Goal: Book appointment/travel/reservation

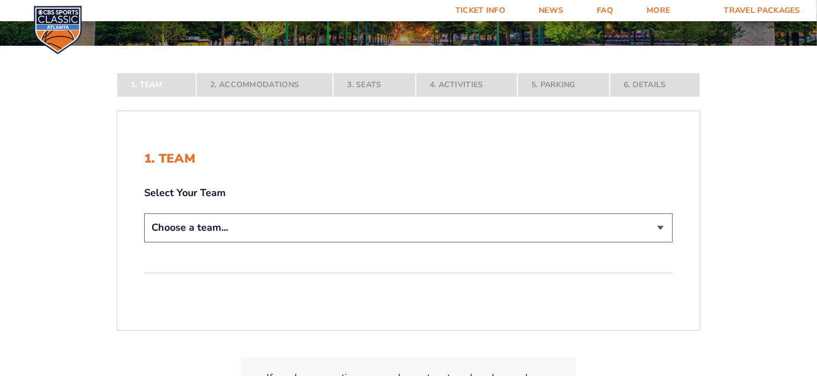
scroll to position [168, 0]
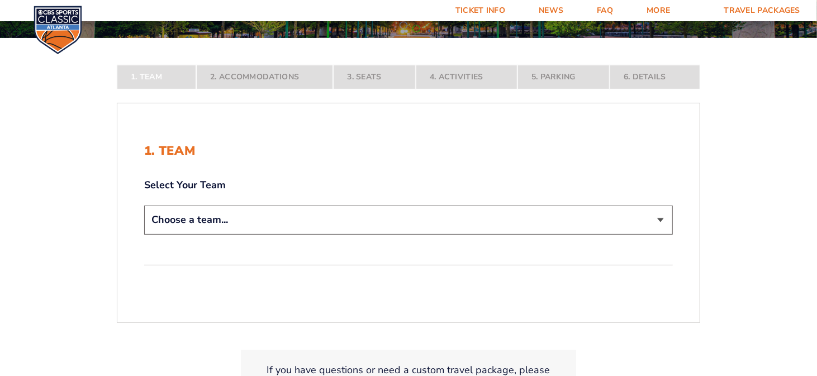
click at [659, 220] on select "Choose a team... [US_STATE] Wildcats [US_STATE] State Buckeyes [US_STATE] Tar H…" at bounding box center [408, 220] width 529 height 28
select select "12956"
click at [144, 234] on select "Choose a team... [US_STATE] Wildcats [US_STATE] State Buckeyes [US_STATE] Tar H…" at bounding box center [408, 220] width 529 height 28
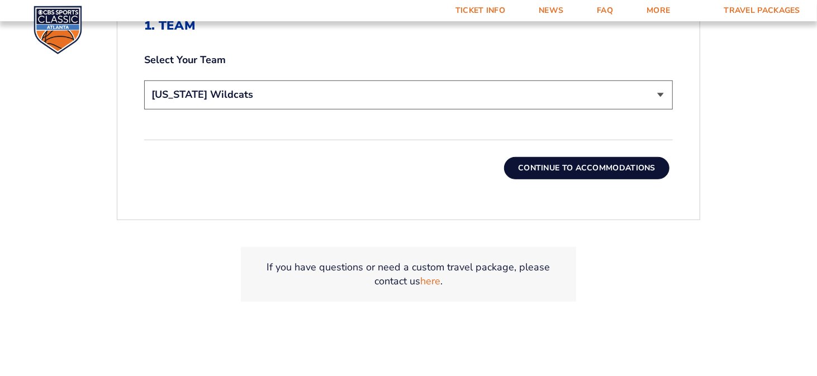
scroll to position [391, 0]
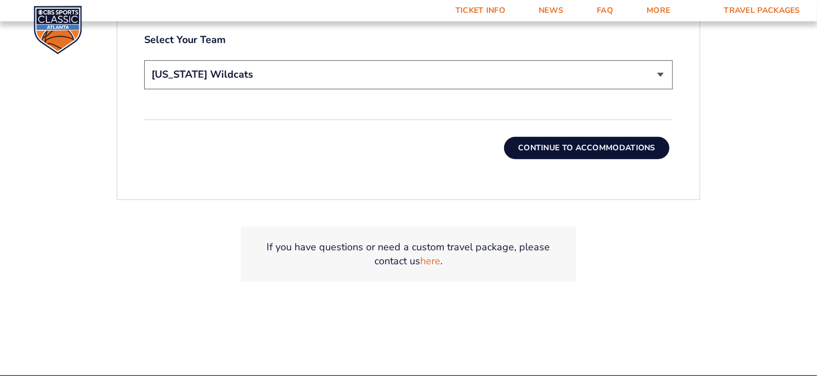
click at [568, 138] on button "Continue To Accommodations" at bounding box center [586, 148] width 165 height 22
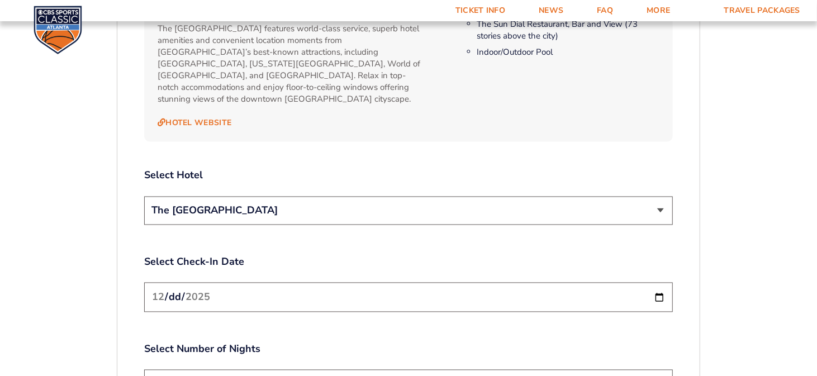
scroll to position [1239, 0]
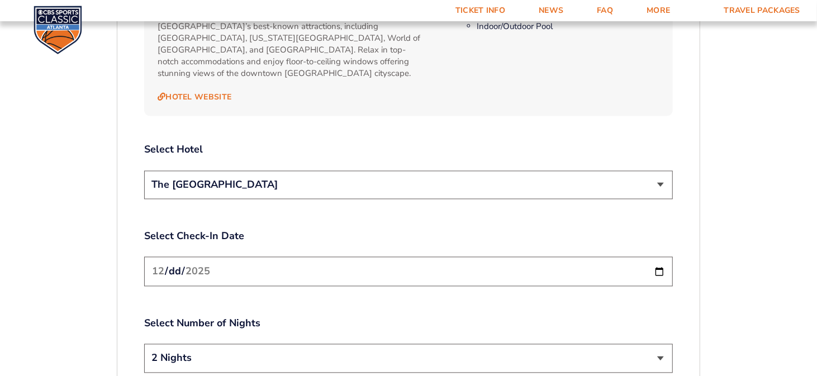
click at [661, 171] on select "The [GEOGRAPHIC_DATA]" at bounding box center [408, 185] width 529 height 28
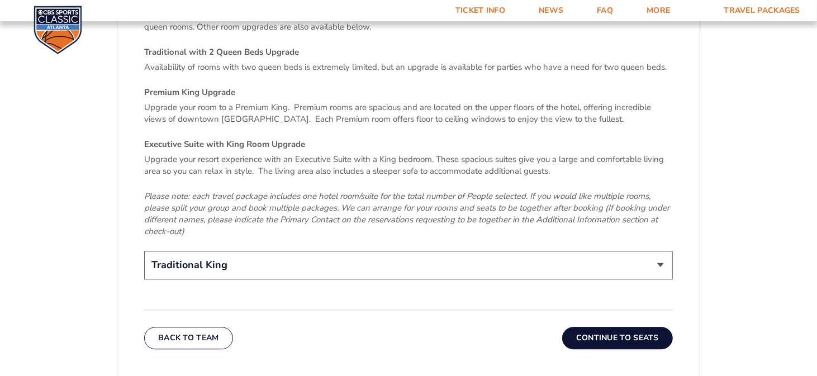
scroll to position [1742, 0]
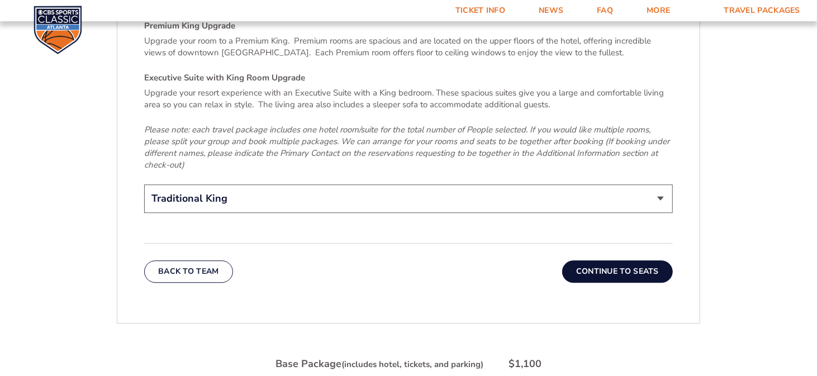
click at [619, 260] on button "Continue To Seats" at bounding box center [617, 271] width 111 height 22
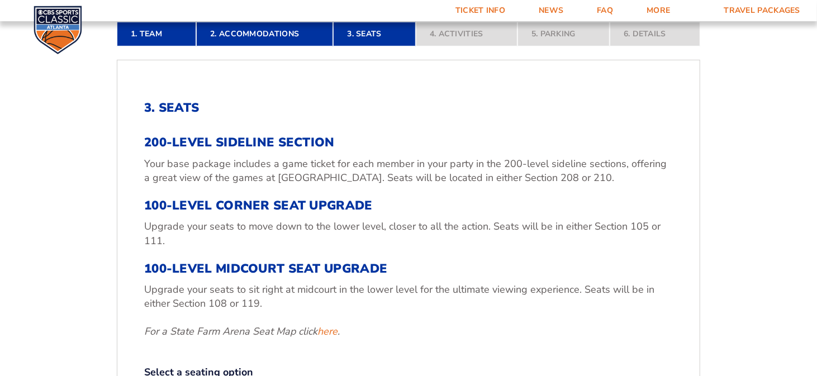
scroll to position [345, 0]
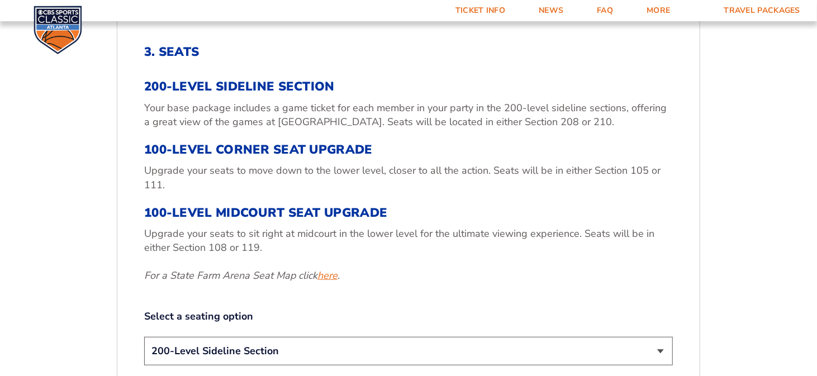
click at [331, 276] on link "here" at bounding box center [327, 276] width 20 height 14
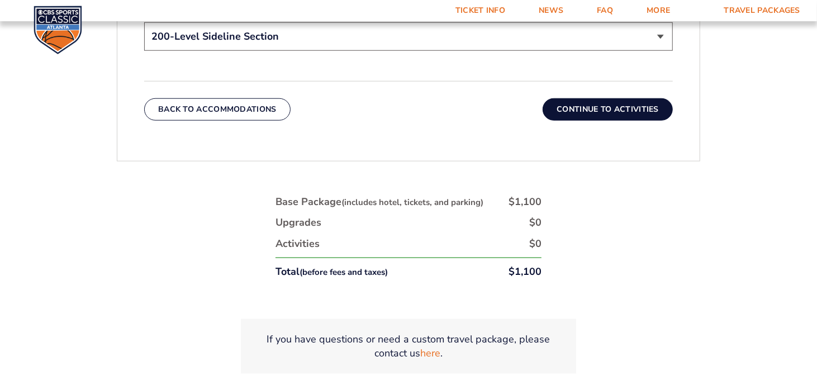
scroll to position [736, 0]
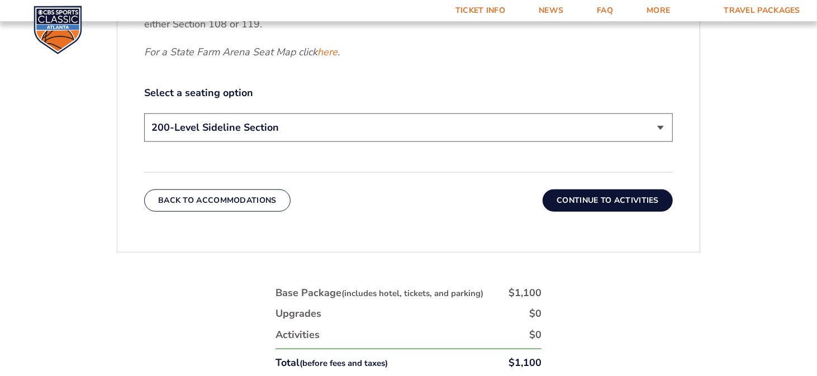
click at [594, 201] on button "Continue To Activities" at bounding box center [608, 200] width 130 height 22
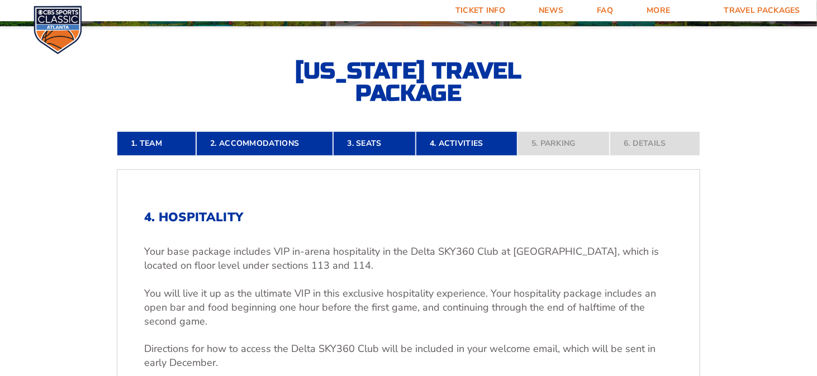
scroll to position [177, 0]
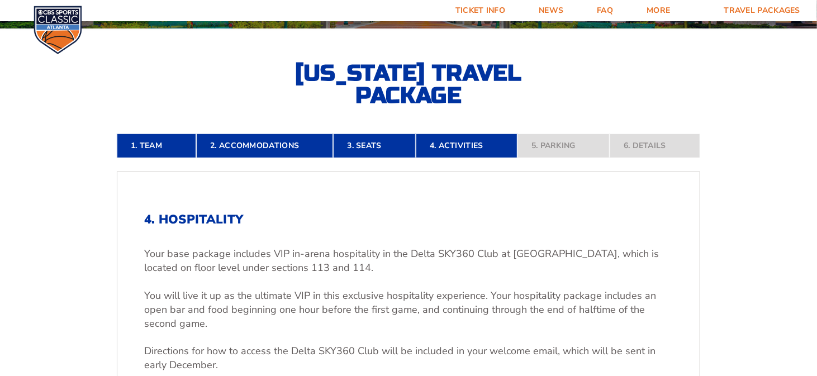
click at [221, 215] on h2 "4. Hospitality" at bounding box center [408, 219] width 529 height 15
click at [376, 148] on link "3. Seats" at bounding box center [374, 146] width 82 height 25
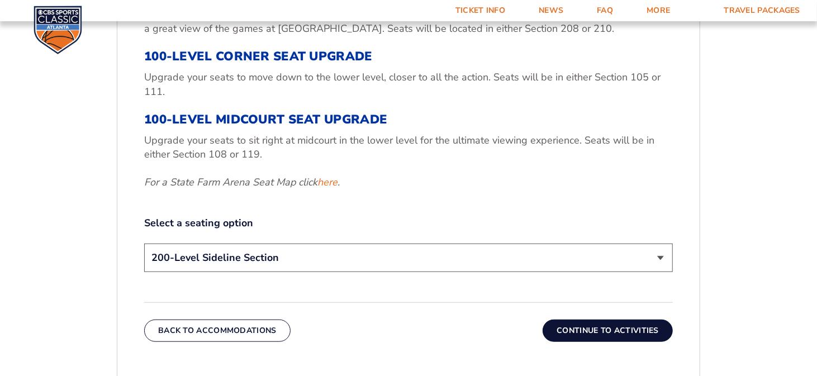
scroll to position [457, 0]
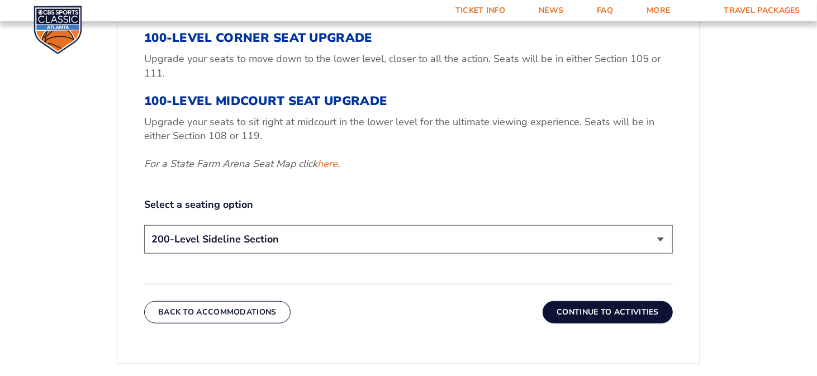
click at [663, 241] on select "200-Level Sideline Section 100-Level Corner Seat Upgrade (+$120 per person) 100…" at bounding box center [408, 239] width 529 height 28
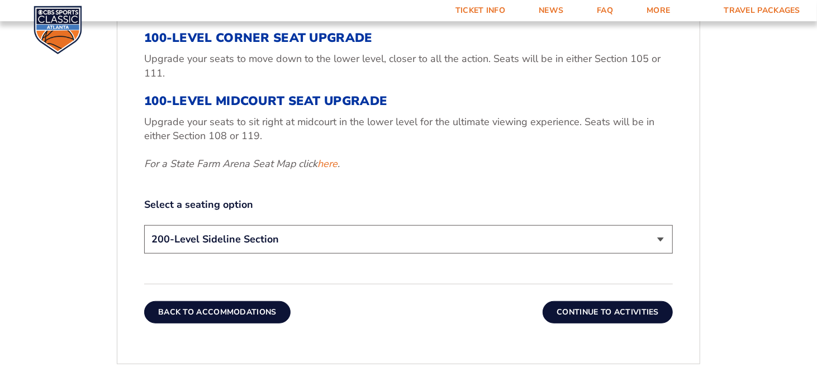
select select "100-Level Midcourt Seat Upgrade"
click at [144, 225] on select "200-Level Sideline Section 100-Level Corner Seat Upgrade (+$120 per person) 100…" at bounding box center [408, 239] width 529 height 28
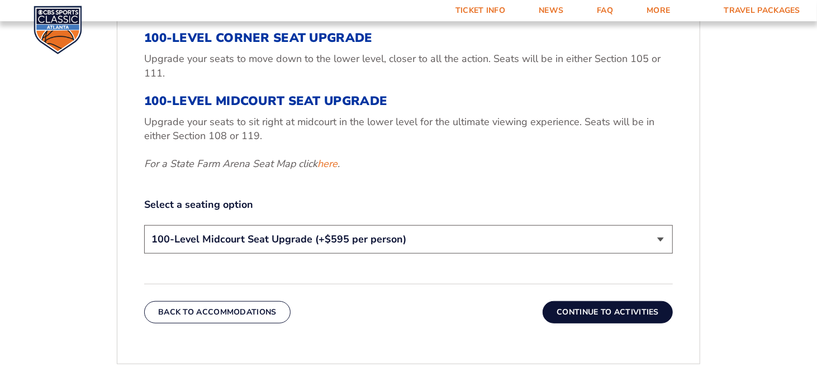
click at [605, 310] on button "Continue To Activities" at bounding box center [608, 312] width 130 height 22
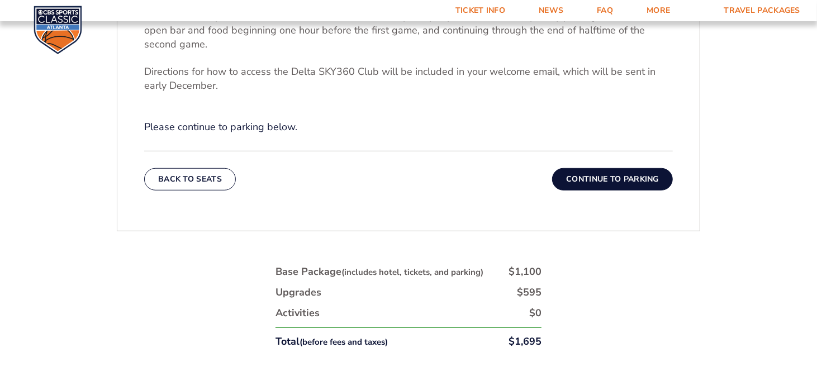
click at [584, 180] on button "Continue To Parking" at bounding box center [612, 179] width 121 height 22
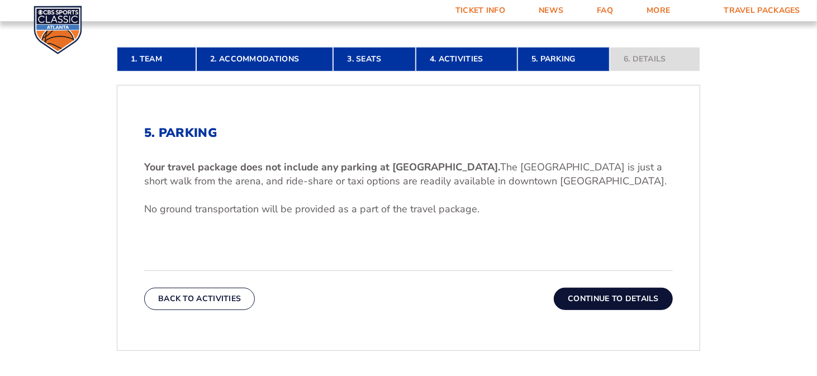
scroll to position [345, 0]
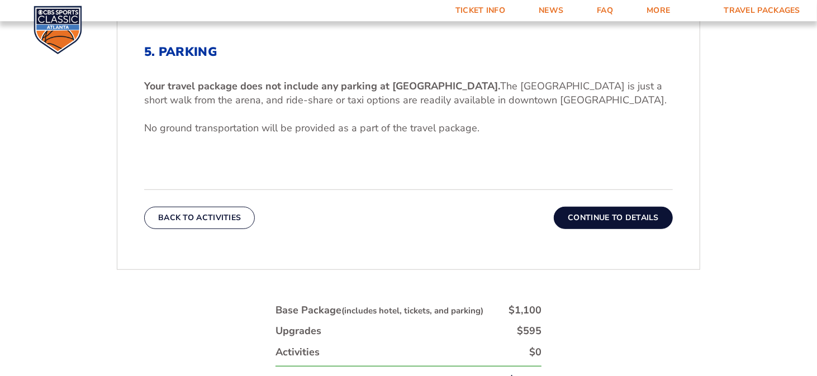
click at [588, 209] on button "Continue To Details" at bounding box center [613, 218] width 119 height 22
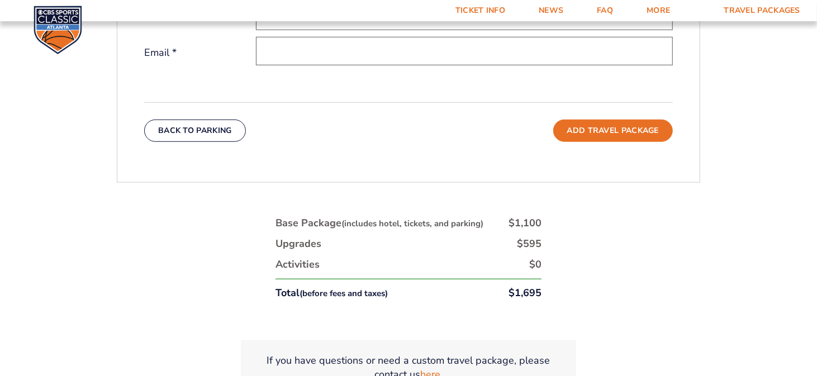
scroll to position [512, 0]
